Goal: Contribute content

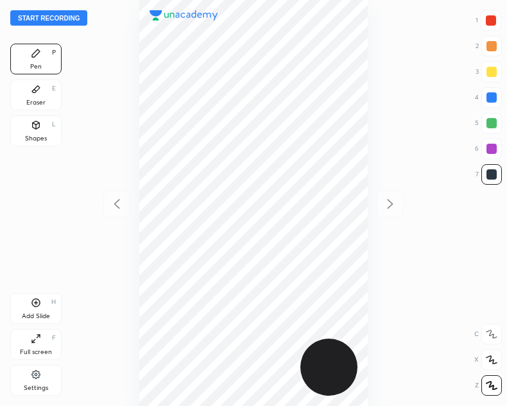
scroll to position [406, 301]
click at [52, 20] on button "Start recording" at bounding box center [48, 17] width 77 height 15
click at [40, 135] on div "Shapes" at bounding box center [36, 138] width 22 height 6
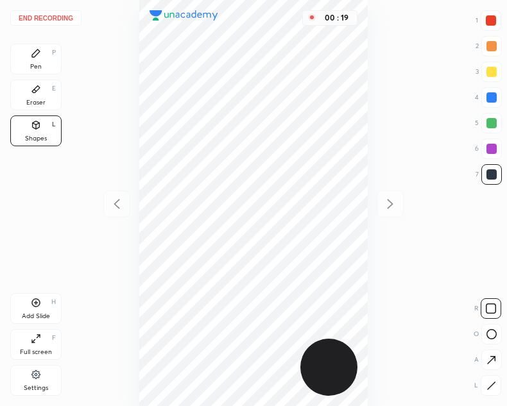
click at [496, 337] on icon at bounding box center [491, 334] width 10 height 10
click at [41, 45] on div "Pen P" at bounding box center [35, 59] width 51 height 31
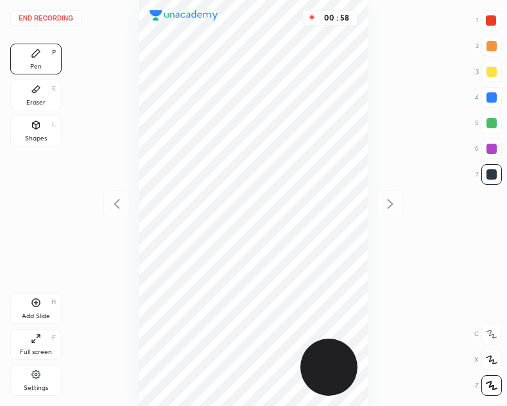
click at [46, 306] on div "Add Slide H" at bounding box center [35, 308] width 51 height 31
click at [122, 205] on icon at bounding box center [116, 203] width 15 height 15
click at [47, 21] on button "End recording" at bounding box center [45, 17] width 71 height 15
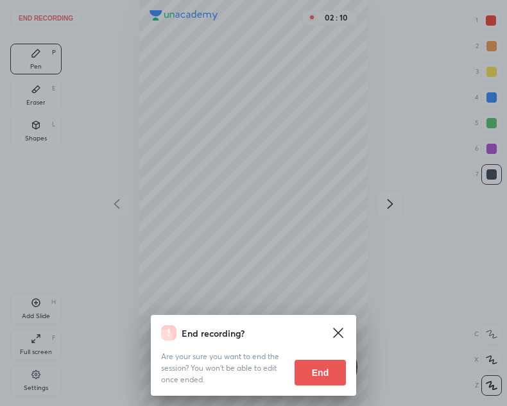
click at [316, 380] on button "End" at bounding box center [319, 373] width 51 height 26
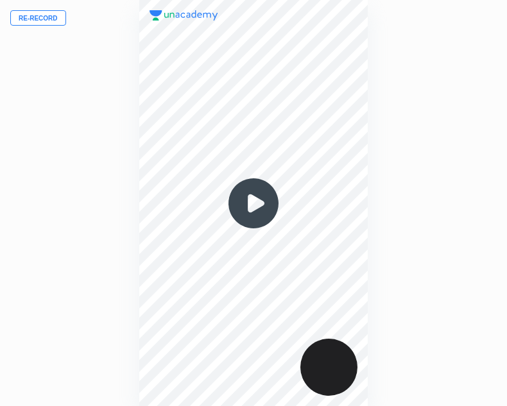
click at [256, 198] on img at bounding box center [254, 204] width 62 height 62
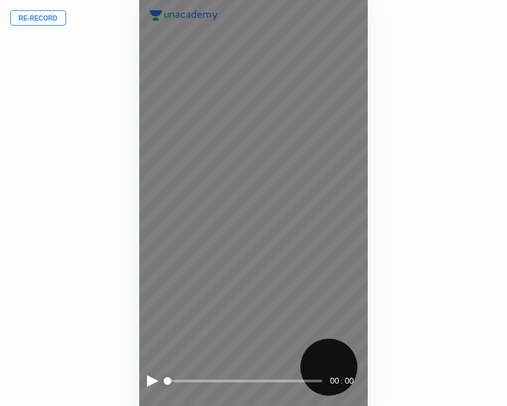
click at [151, 382] on div at bounding box center [153, 381] width 12 height 12
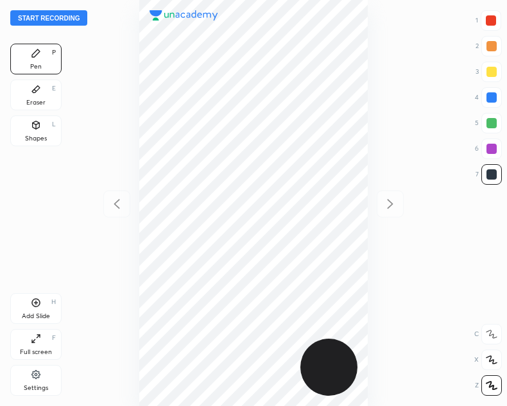
scroll to position [406, 301]
